Goal: Information Seeking & Learning: Check status

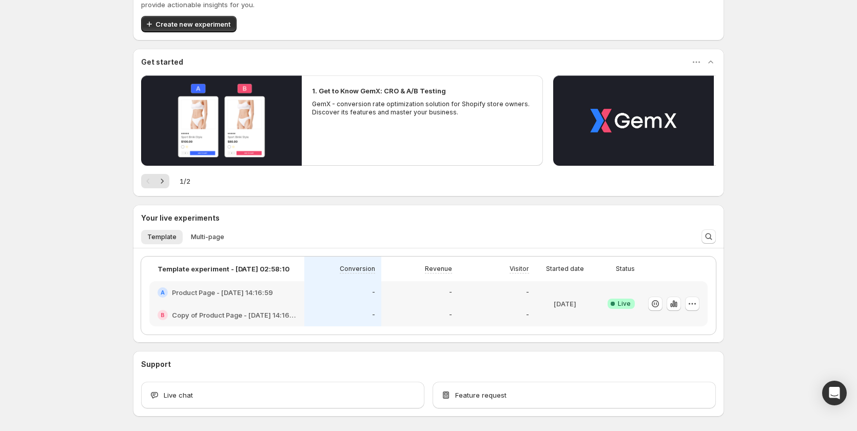
scroll to position [87, 0]
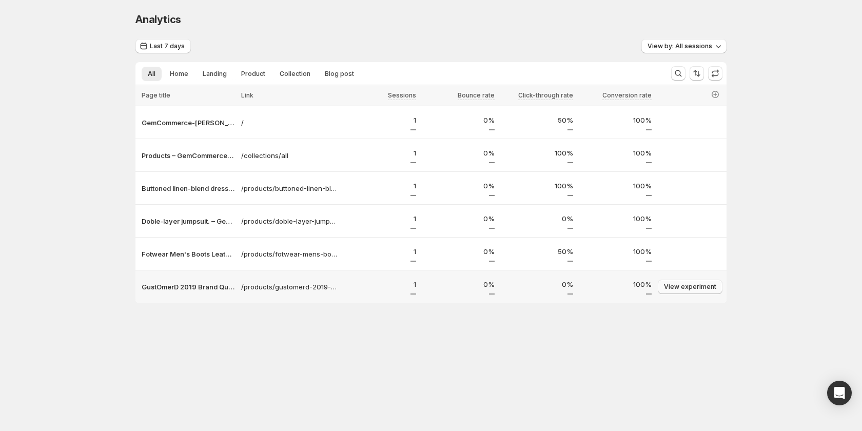
click at [676, 288] on span "View experiment" at bounding box center [690, 287] width 52 height 8
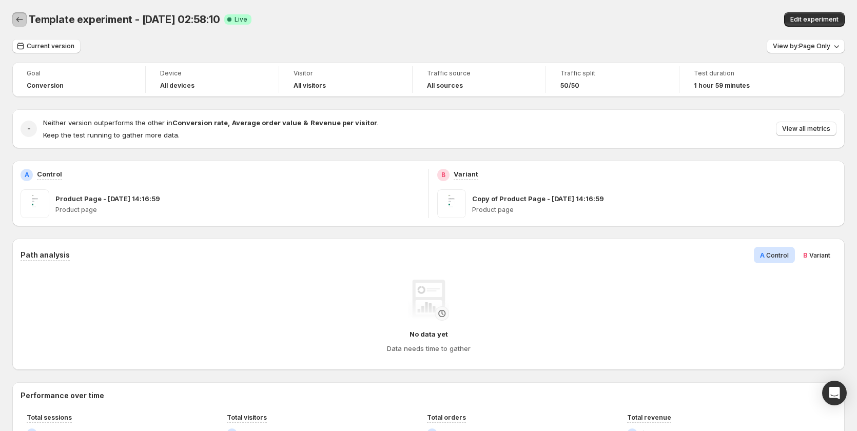
click at [16, 21] on icon "Back" at bounding box center [19, 19] width 10 height 10
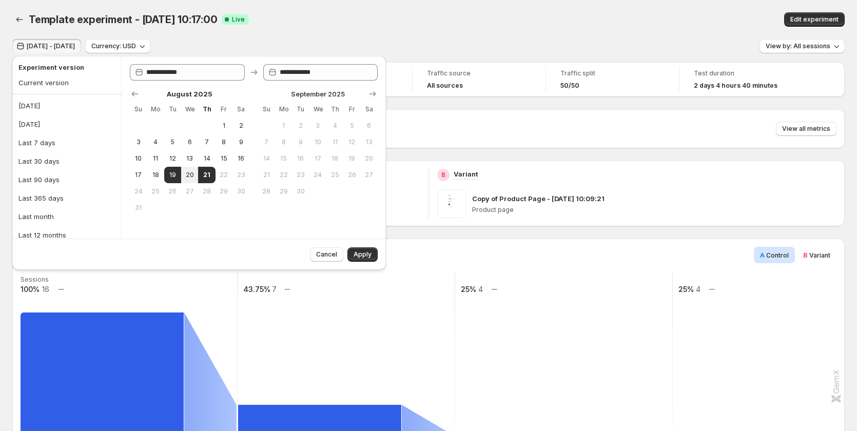
click at [462, 31] on div "Template experiment - Aug 19, 10:17:00. This page is ready Template experiment …" at bounding box center [428, 19] width 832 height 39
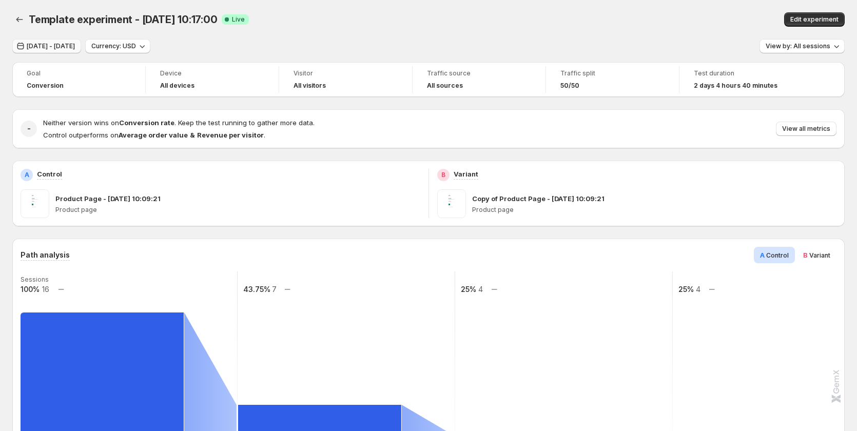
click at [81, 42] on button "Aug 18, 2025 - Aug 20, 2025" at bounding box center [46, 46] width 69 height 14
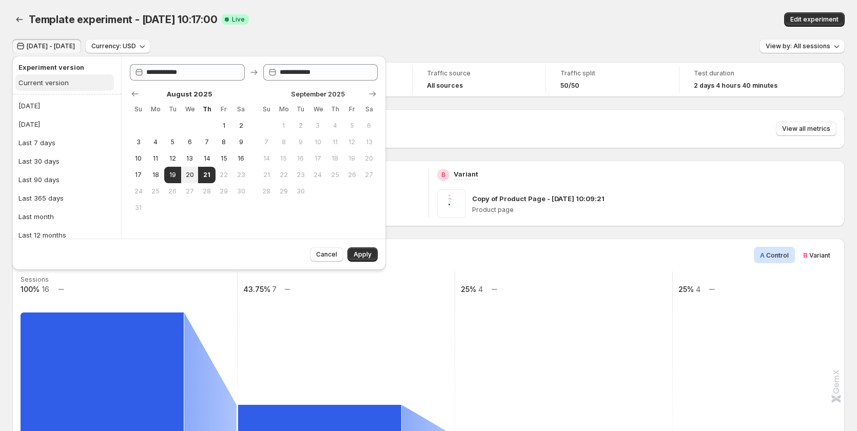
click at [60, 76] on button "Current version" at bounding box center [64, 82] width 99 height 16
click at [356, 252] on span "Apply" at bounding box center [363, 254] width 18 height 8
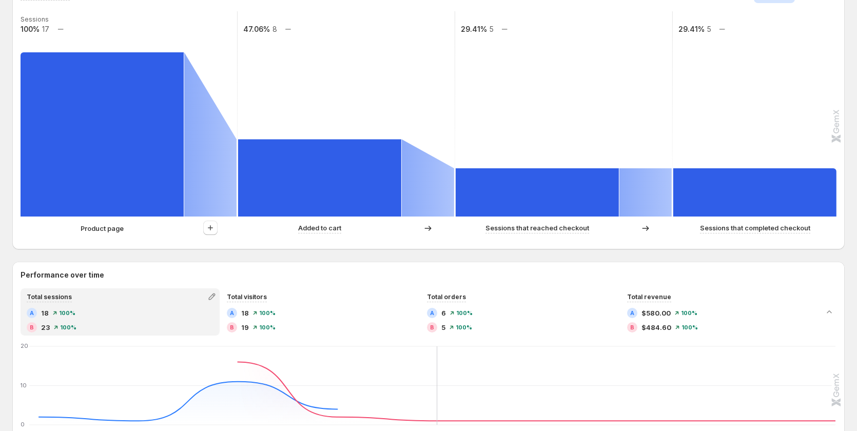
scroll to position [145, 0]
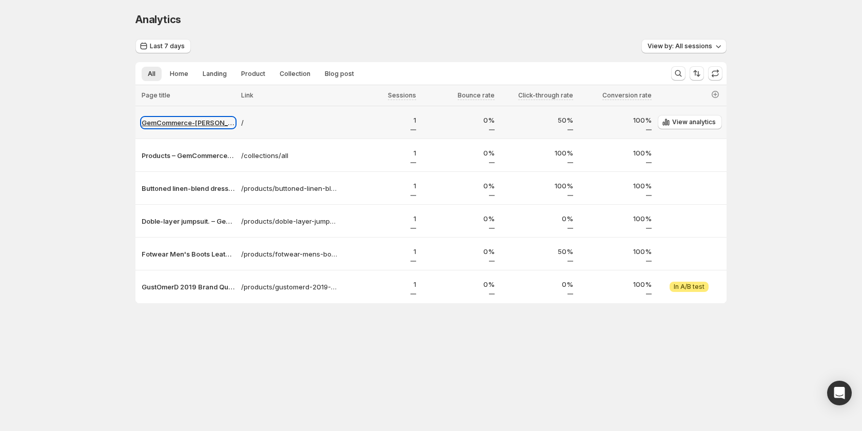
click at [189, 120] on p "GemCommerce-[PERSON_NAME]-stg" at bounding box center [188, 123] width 93 height 10
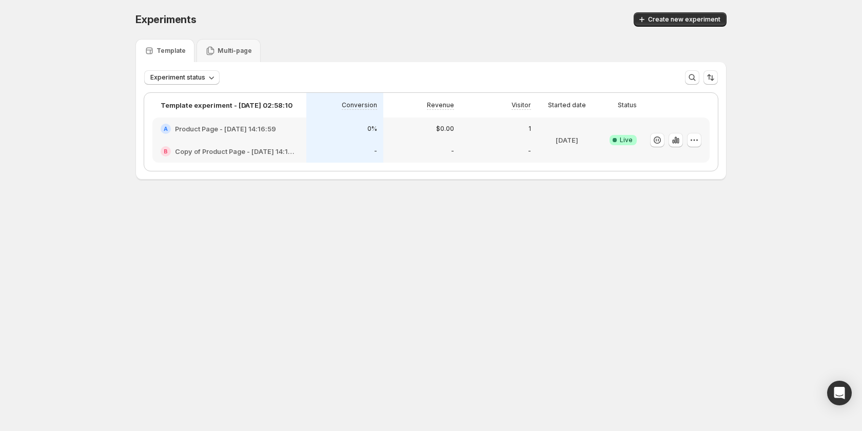
click at [330, 135] on div "0%" at bounding box center [344, 129] width 77 height 23
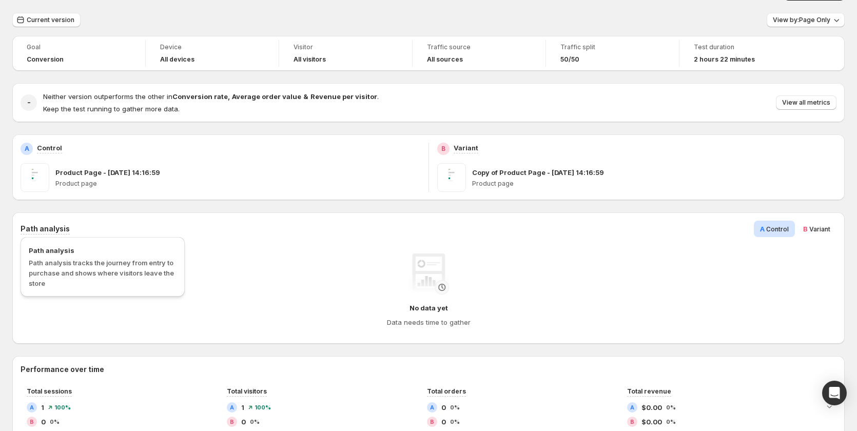
scroll to position [51, 0]
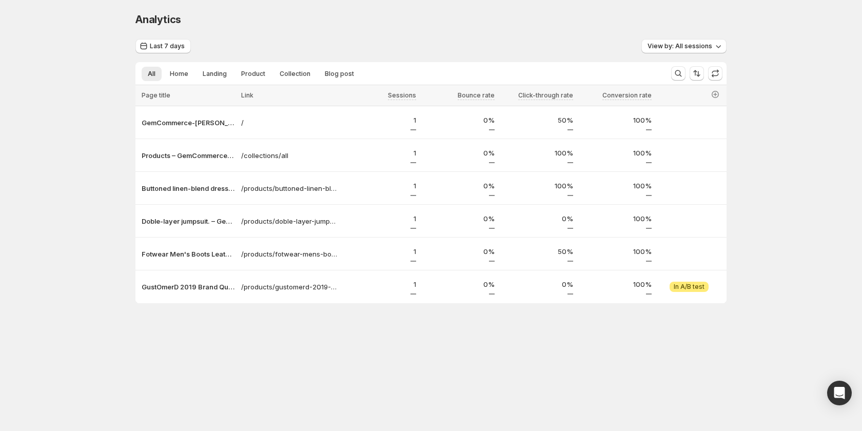
click at [286, 391] on body "Analytics. This page is ready Analytics Last 7 days View by: All sessions All H…" at bounding box center [431, 215] width 862 height 431
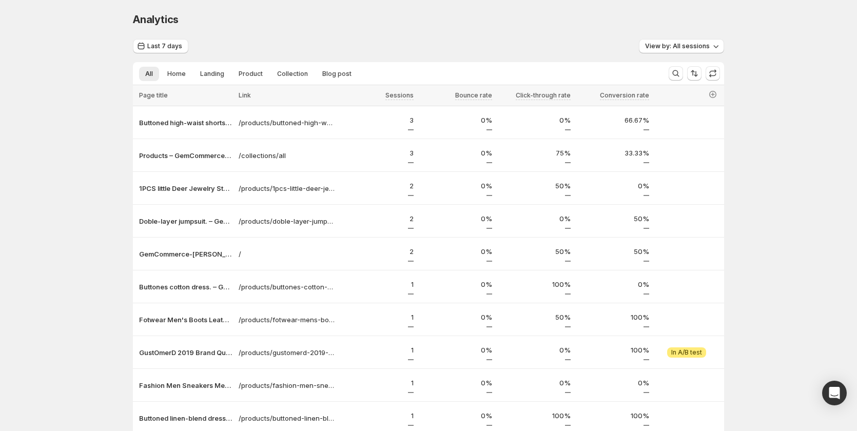
click at [95, 233] on div "Analytics. This page is ready Analytics Last 7 days View by: All sessions All H…" at bounding box center [428, 245] width 857 height 490
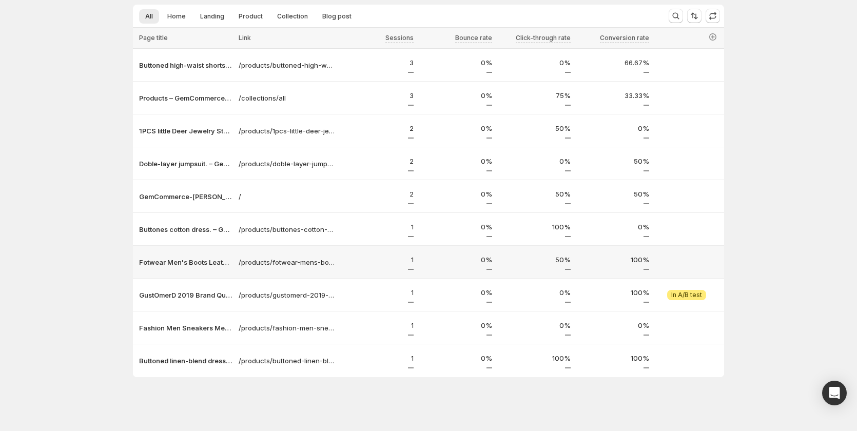
scroll to position [59, 0]
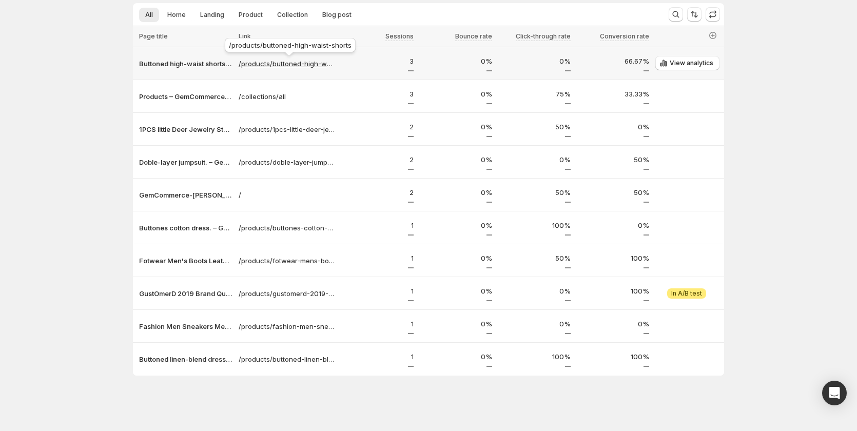
click at [286, 60] on p "/products/buttoned-high-waist-shorts" at bounding box center [287, 64] width 96 height 10
click at [194, 66] on p "Buttoned high-waist shorts test – GemCommerce-sandy-stg" at bounding box center [185, 64] width 93 height 10
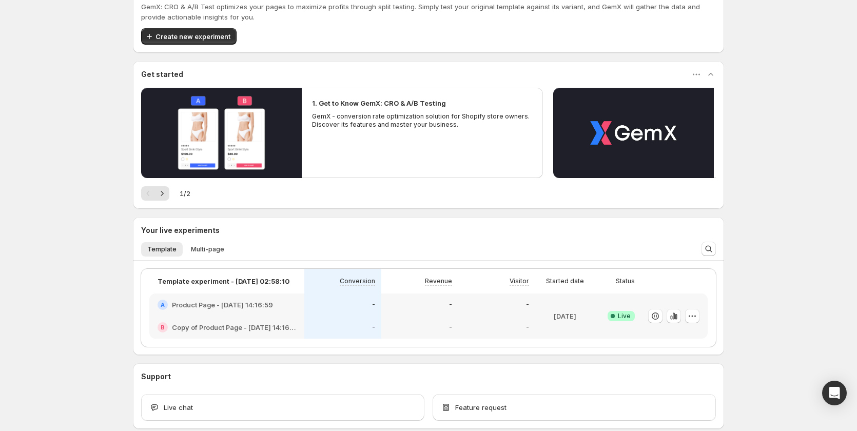
scroll to position [87, 0]
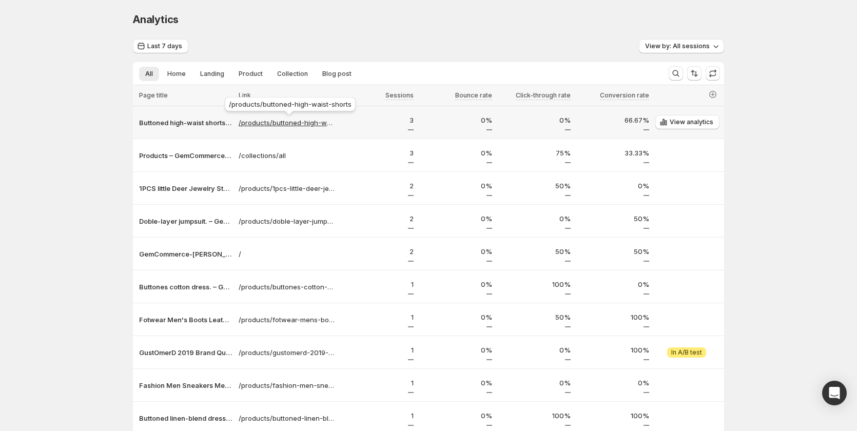
click at [301, 121] on p "/products/buttoned-high-waist-shorts" at bounding box center [287, 123] width 96 height 10
click at [192, 124] on p "Buttoned high-waist shorts test – GemCommerce-[PERSON_NAME]-stg" at bounding box center [185, 123] width 93 height 10
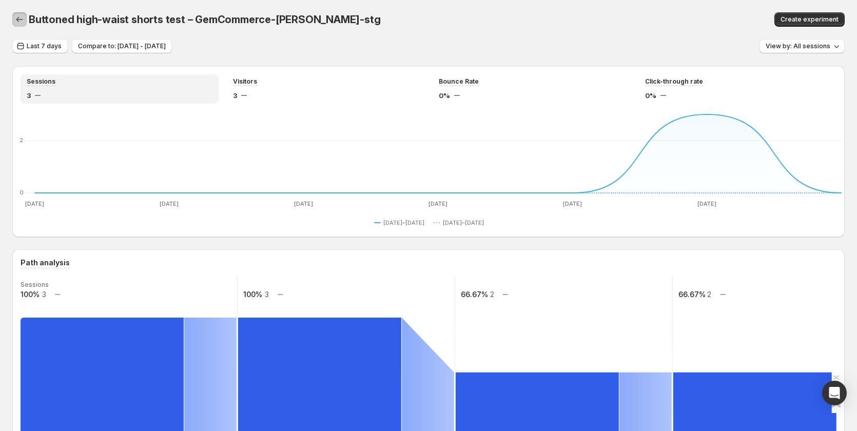
click at [14, 15] on button "button" at bounding box center [19, 19] width 14 height 14
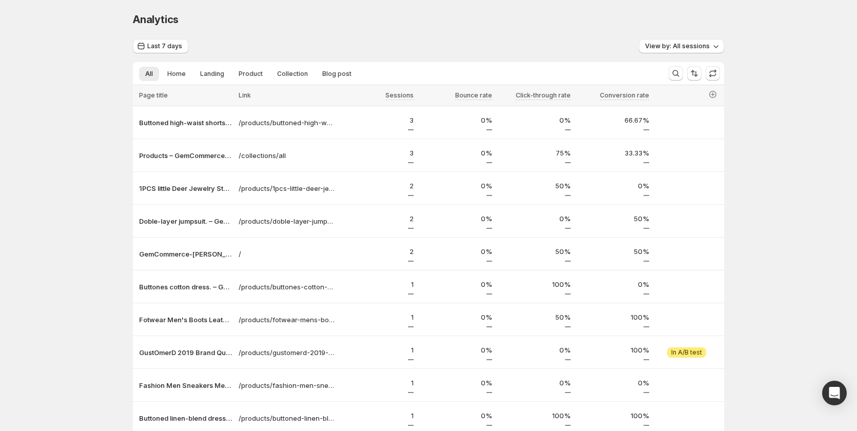
click at [763, 153] on div "Analytics. This page is ready Analytics Last 7 days View by: All sessions All H…" at bounding box center [428, 245] width 857 height 490
click at [681, 49] on span "View by: All sessions" at bounding box center [677, 46] width 65 height 8
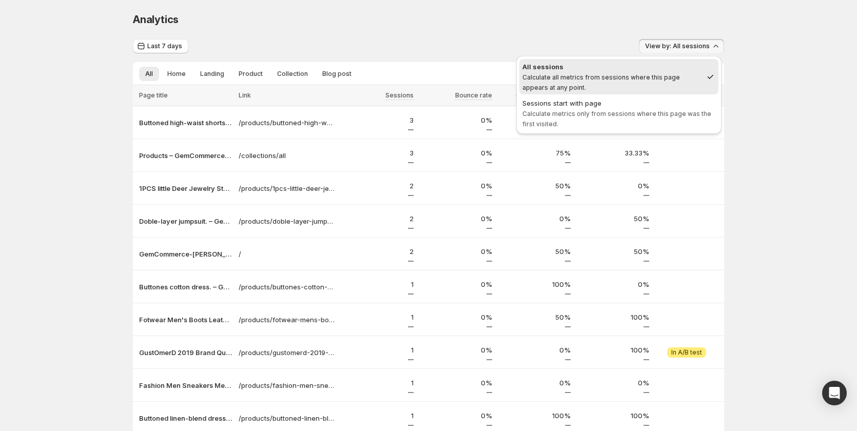
click at [603, 16] on div "Analytics" at bounding box center [428, 19] width 591 height 14
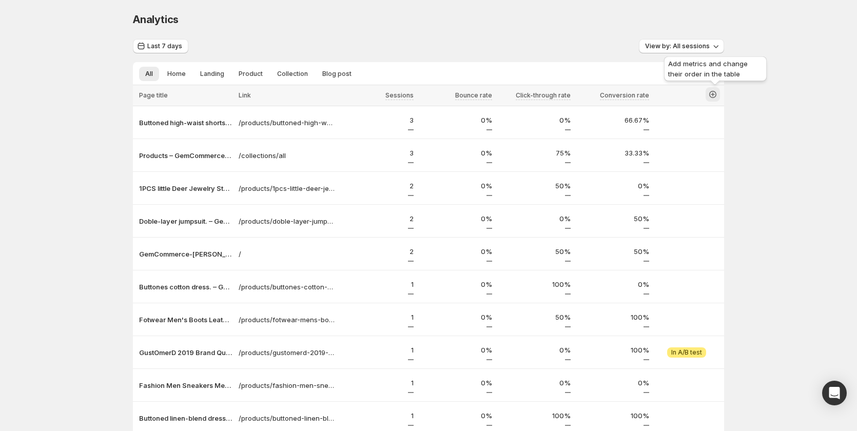
click at [714, 94] on icon "button" at bounding box center [713, 94] width 10 height 10
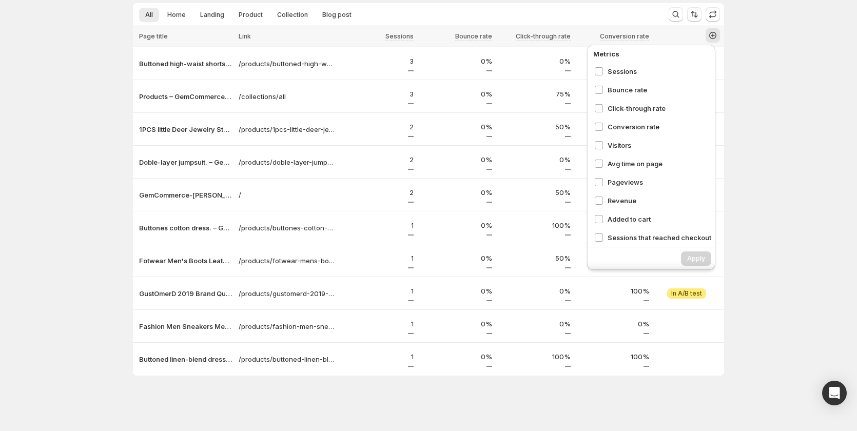
click at [791, 176] on div "Analytics. This page is ready Analytics Last 7 days View by: All sessions All H…" at bounding box center [428, 186] width 857 height 490
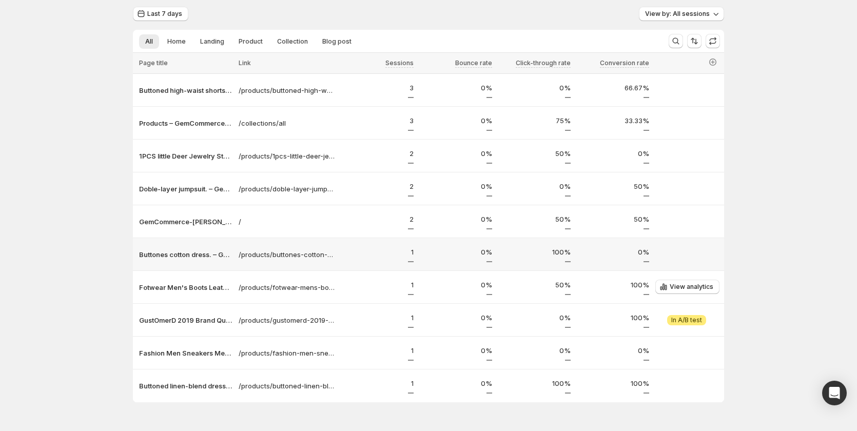
scroll to position [59, 0]
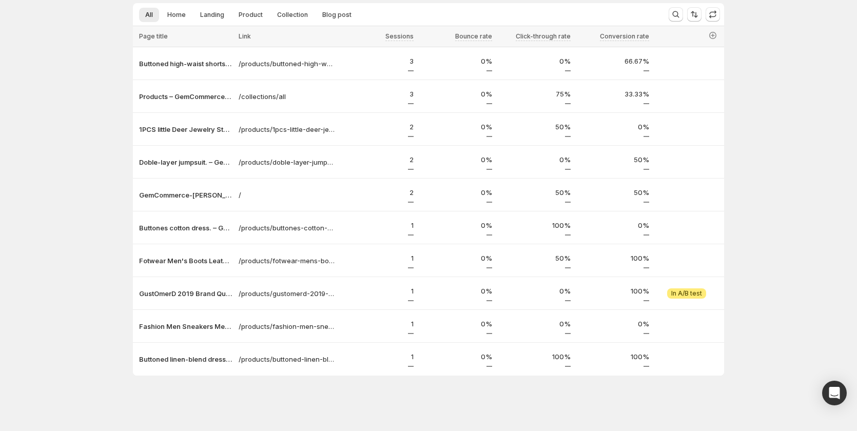
click at [781, 146] on div "Analytics. This page is ready Analytics Last 7 days View by: All sessions All H…" at bounding box center [428, 186] width 857 height 490
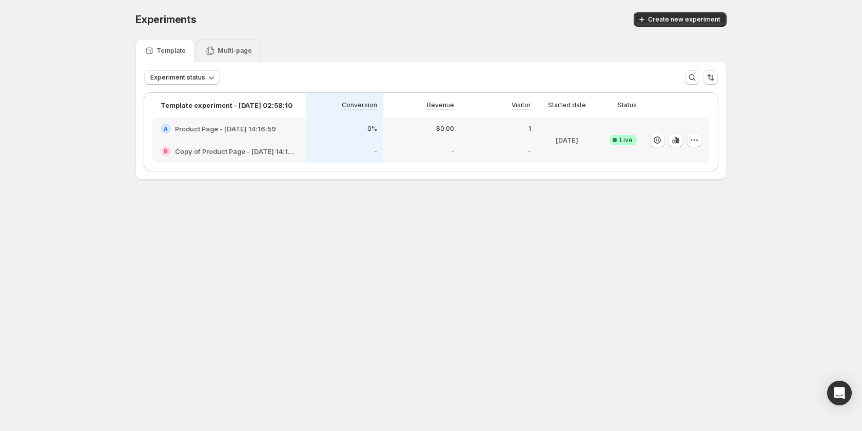
click at [236, 59] on div "Multi-page" at bounding box center [229, 50] width 64 height 23
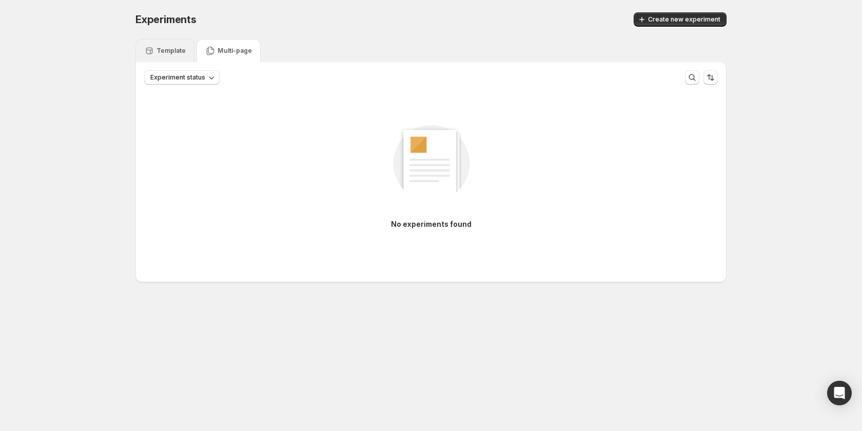
click at [158, 49] on p "Template" at bounding box center [171, 51] width 29 height 8
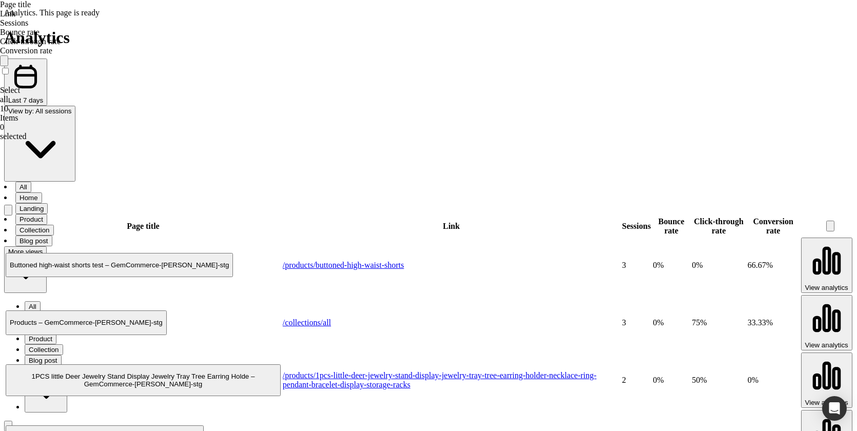
click at [735, 114] on div "Analytics. This page is ready Analytics Last 7 days View by: All sessions All H…" at bounding box center [432, 400] width 857 height 785
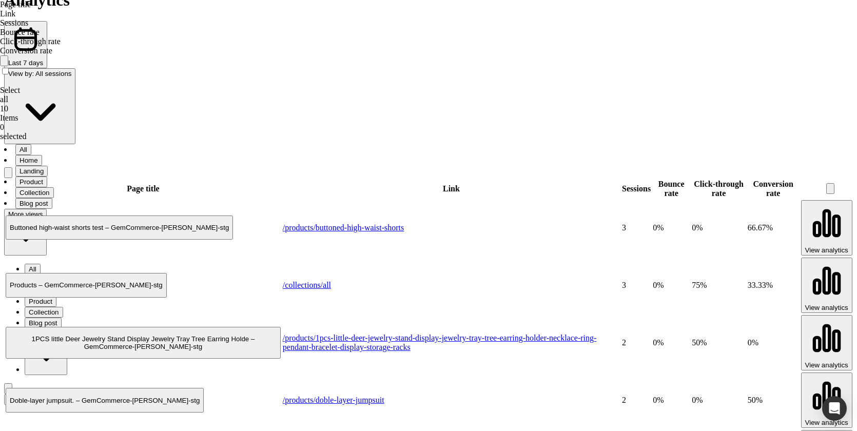
scroll to position [59, 0]
